Goal: Information Seeking & Learning: Learn about a topic

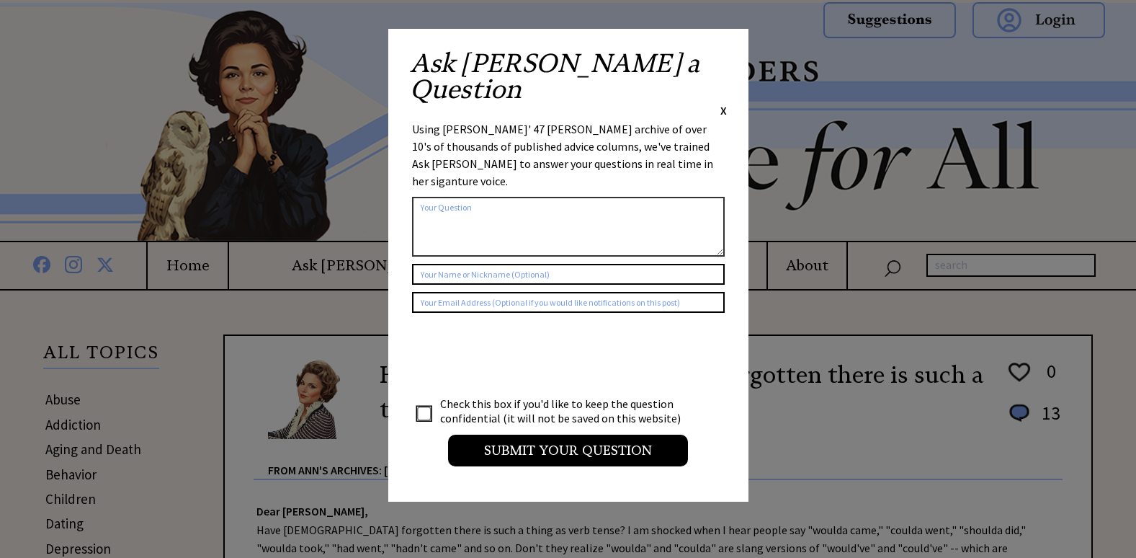
click at [725, 103] on span "X" at bounding box center [723, 110] width 6 height 14
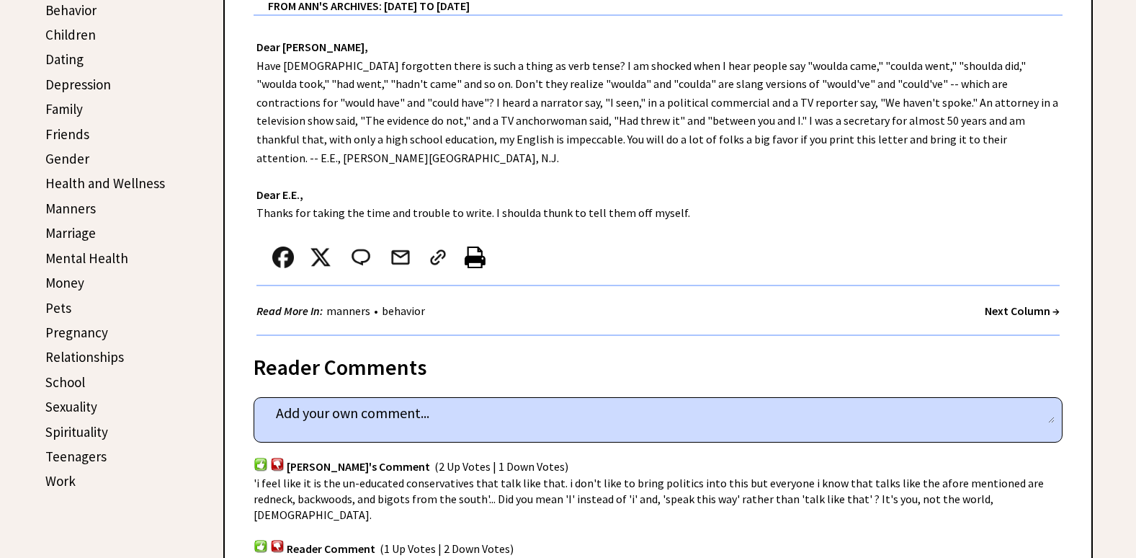
scroll to position [504, 0]
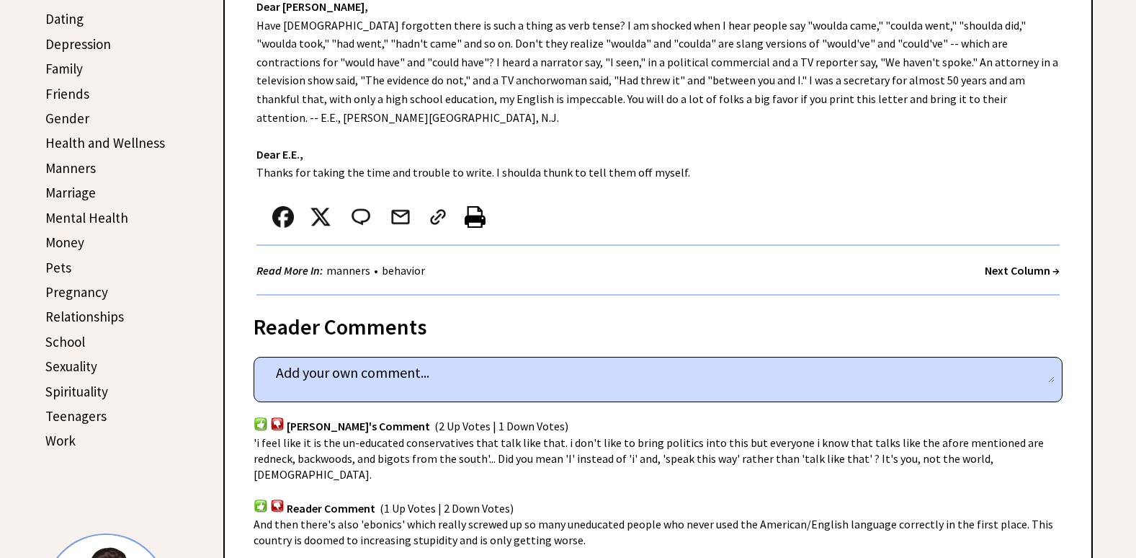
click at [1012, 263] on strong "Next Column →" at bounding box center [1022, 270] width 75 height 14
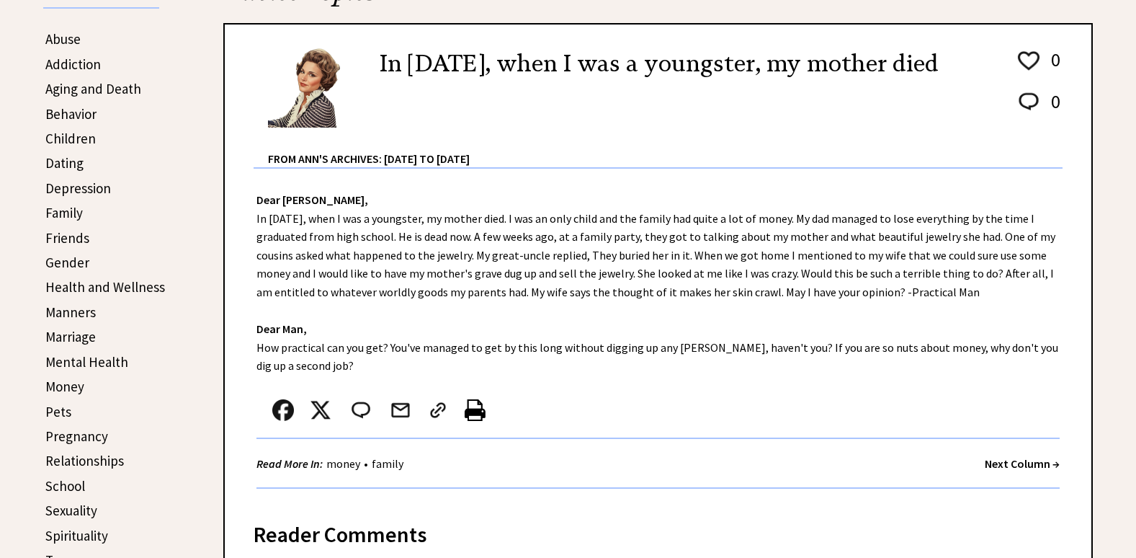
scroll to position [432, 0]
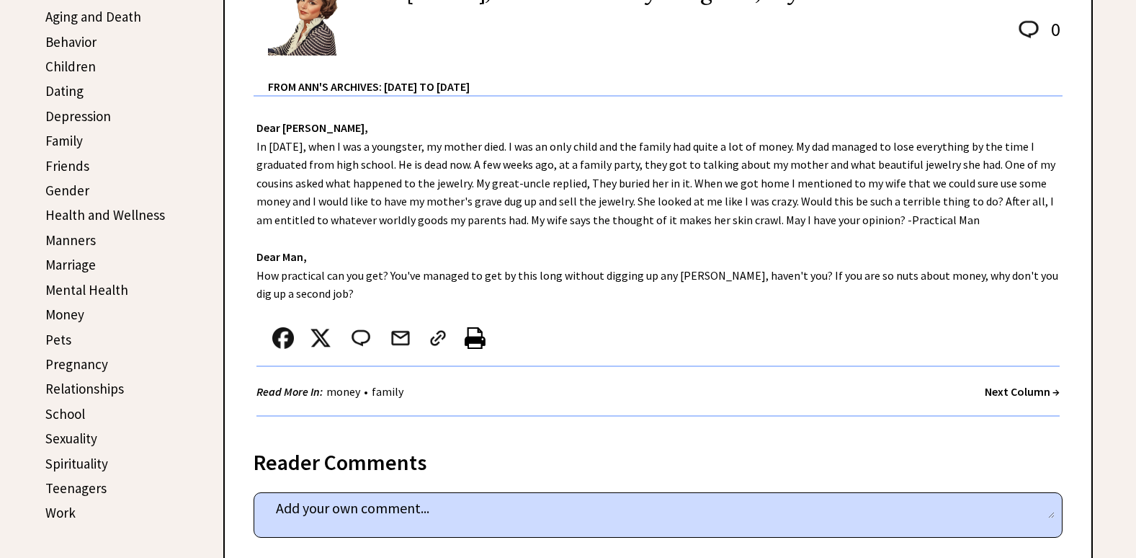
click at [1010, 393] on strong "Next Column →" at bounding box center [1022, 391] width 75 height 14
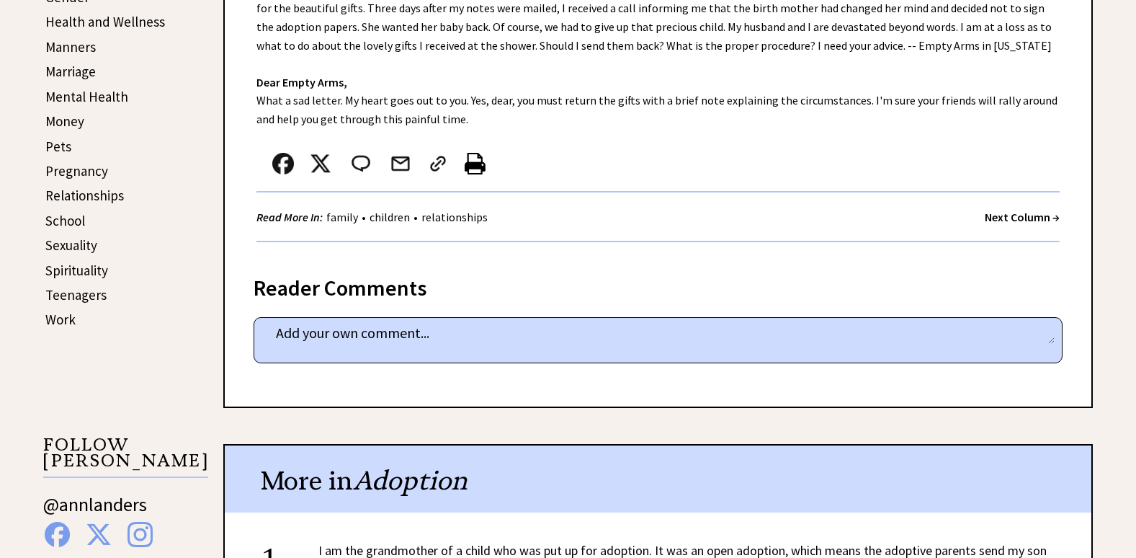
scroll to position [648, 0]
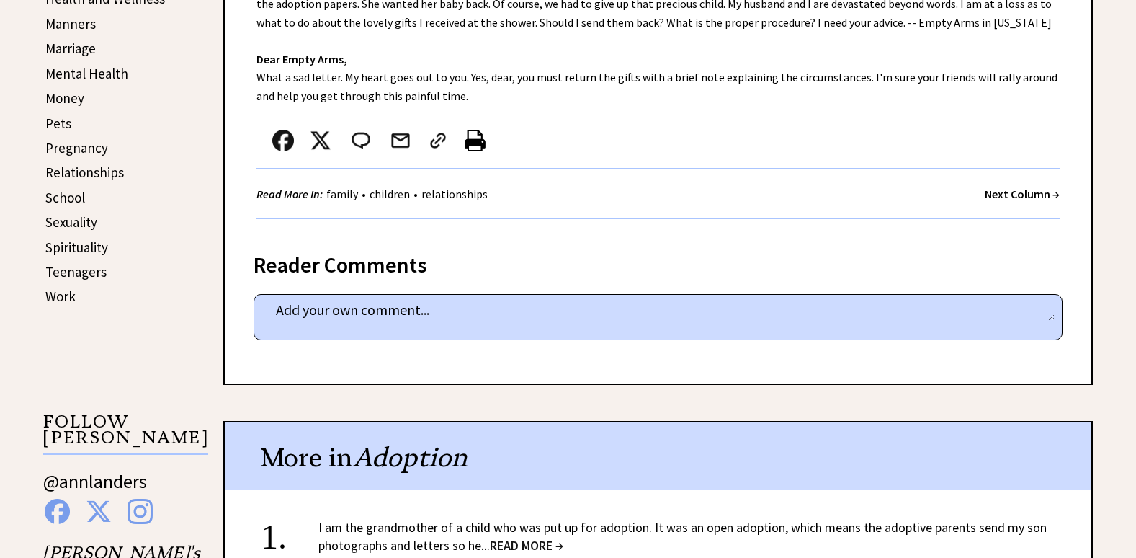
click at [991, 191] on strong "Next Column →" at bounding box center [1022, 194] width 75 height 14
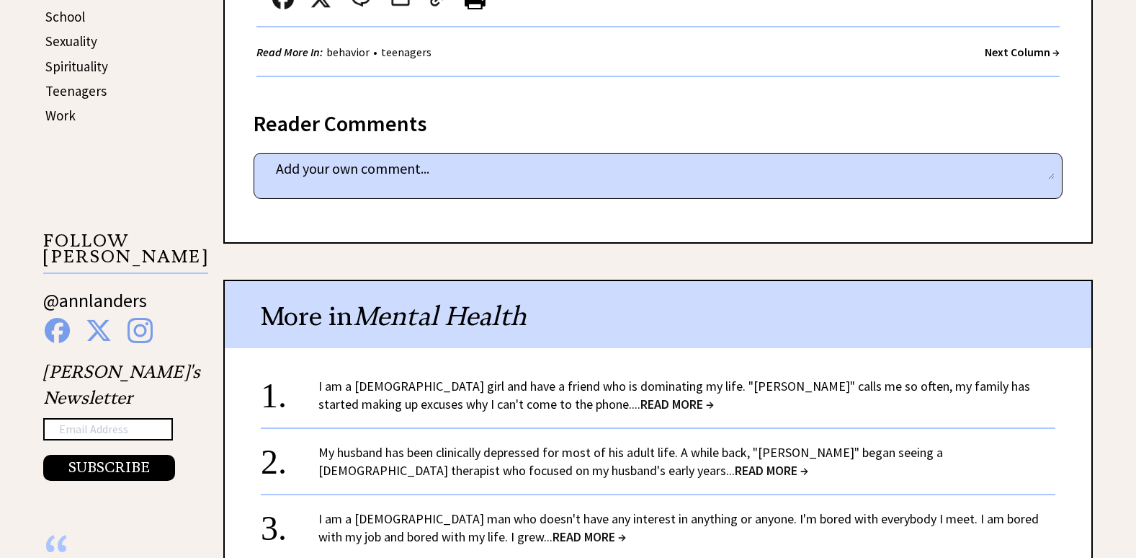
scroll to position [865, 0]
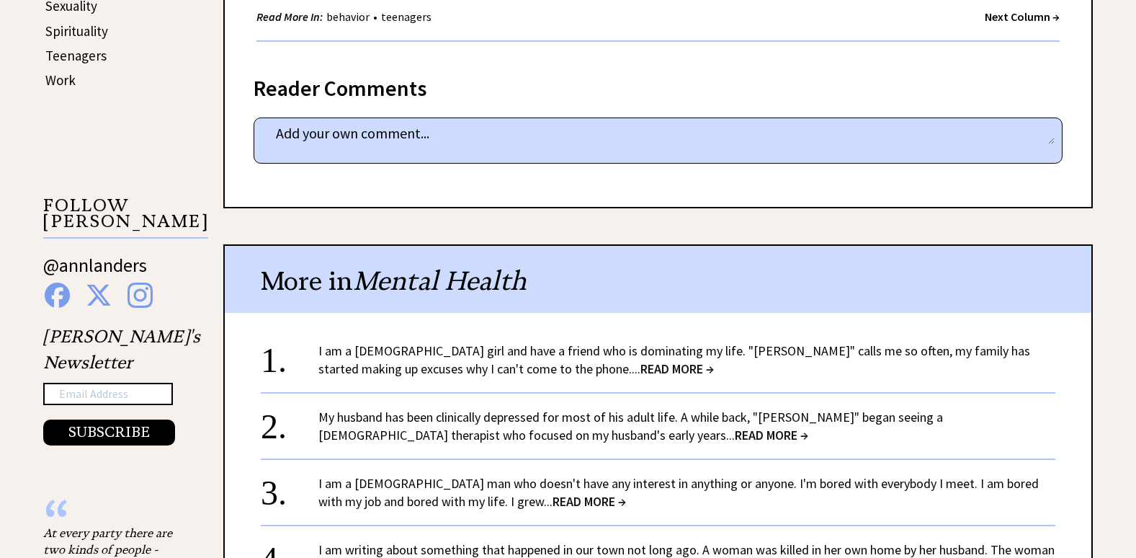
click at [640, 370] on span "READ MORE →" at bounding box center [676, 368] width 73 height 17
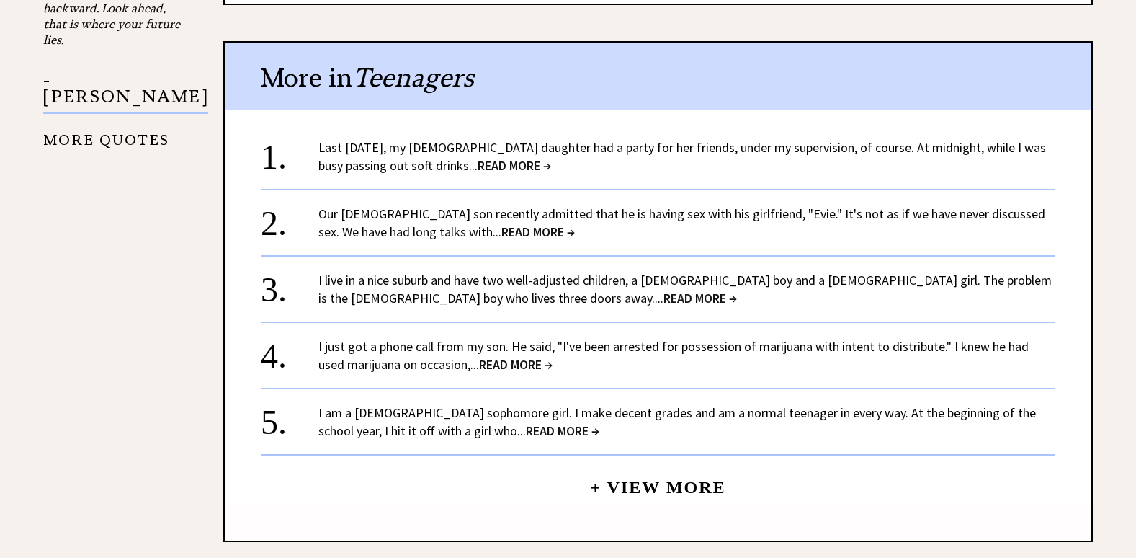
scroll to position [1441, 0]
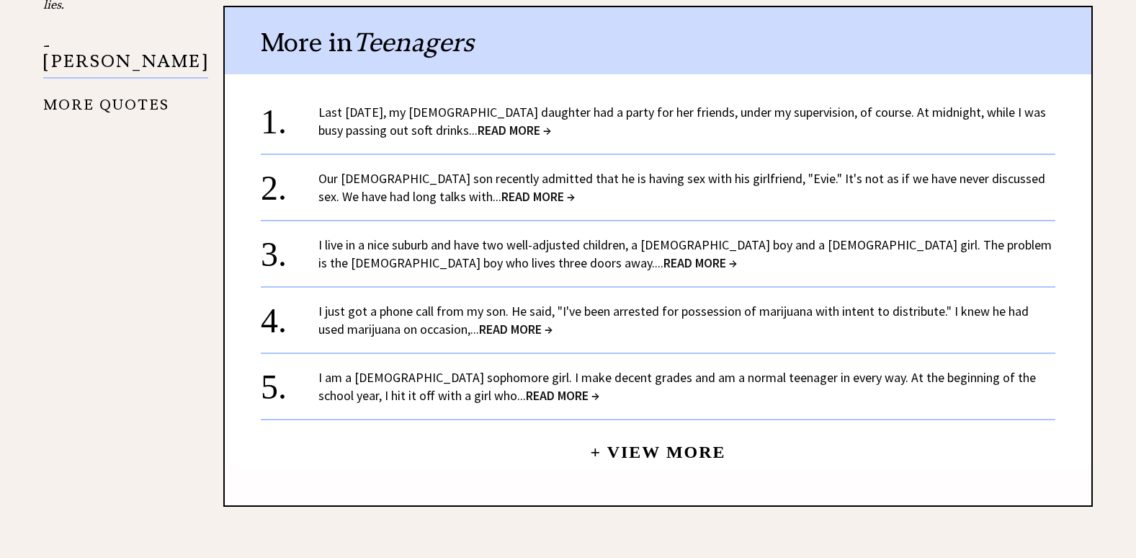
click at [526, 387] on span "READ MORE →" at bounding box center [562, 395] width 73 height 17
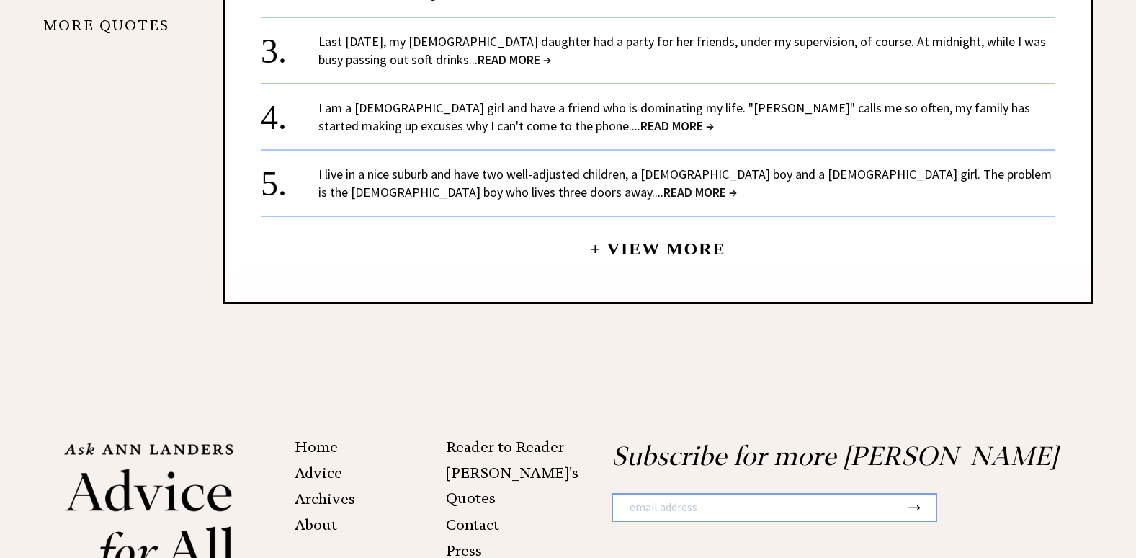
scroll to position [1585, 0]
